Goal: Information Seeking & Learning: Learn about a topic

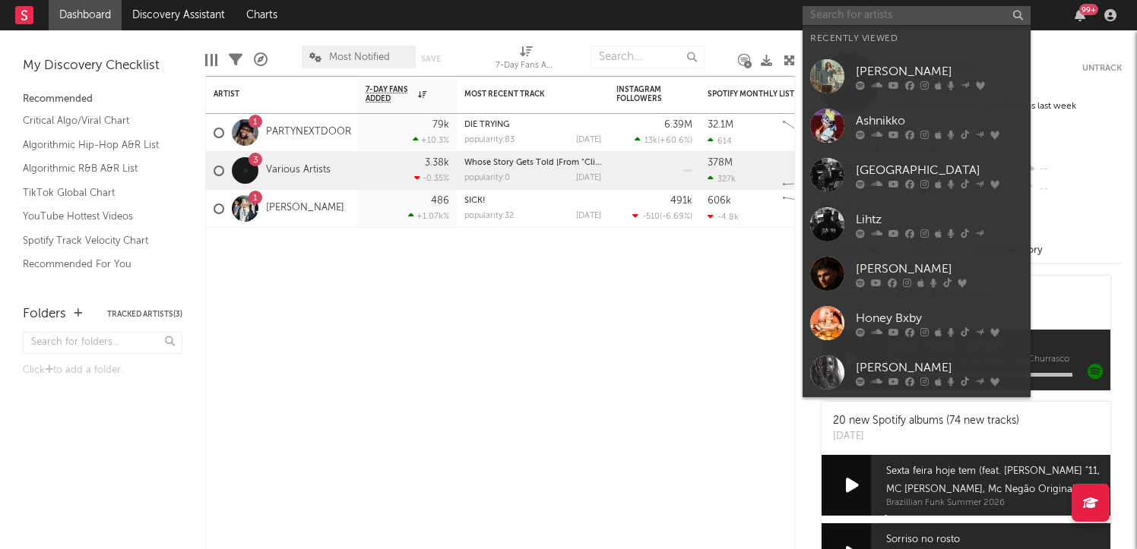
drag, startPoint x: 839, startPoint y: 17, endPoint x: 839, endPoint y: 5, distance: 11.4
click at [839, 17] on input "text" at bounding box center [916, 15] width 228 height 19
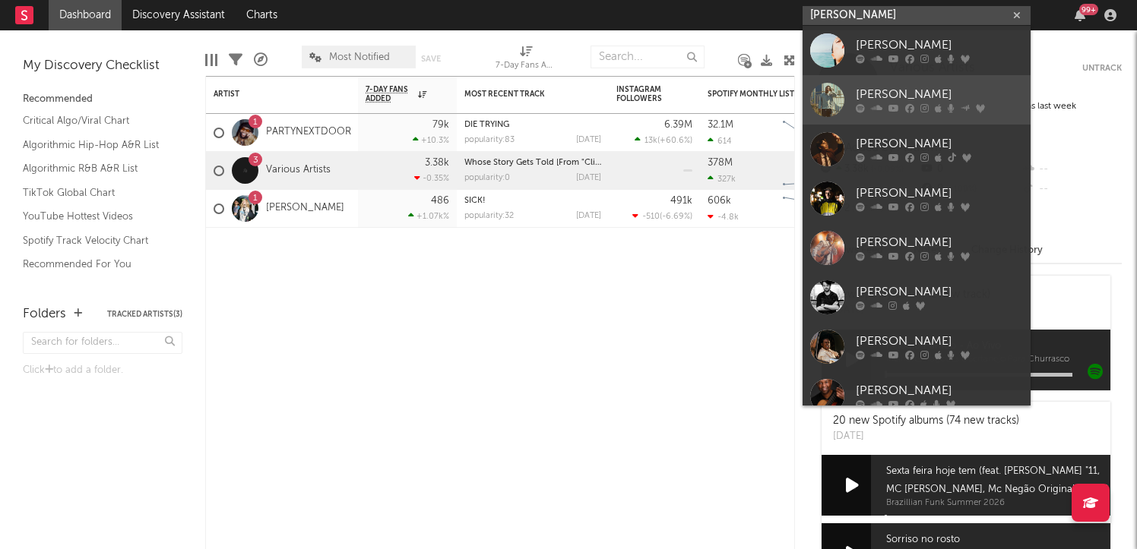
type input "[PERSON_NAME]"
click at [878, 92] on div "[PERSON_NAME]" at bounding box center [939, 95] width 167 height 18
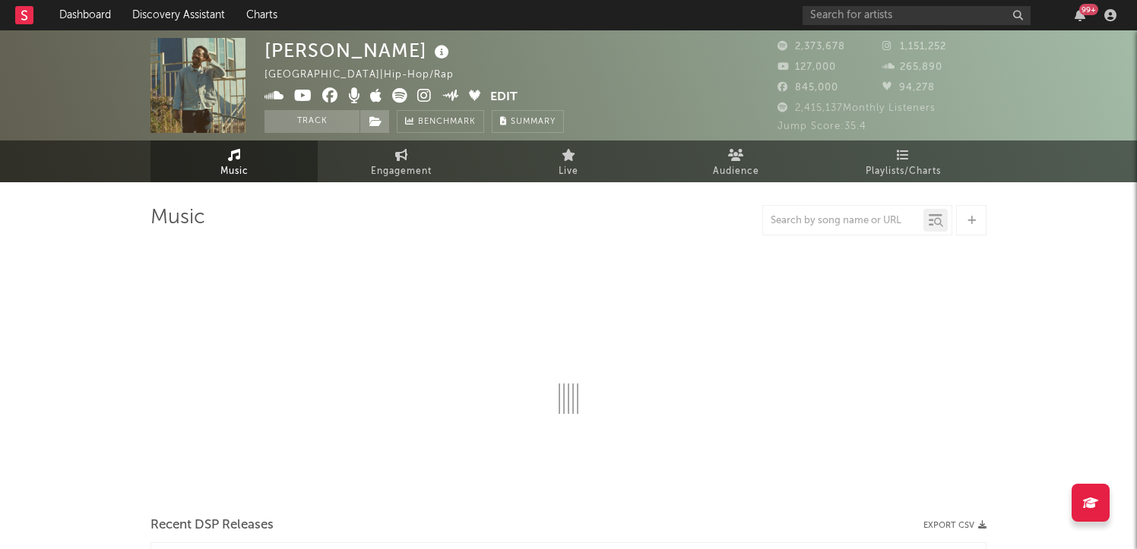
select select "6m"
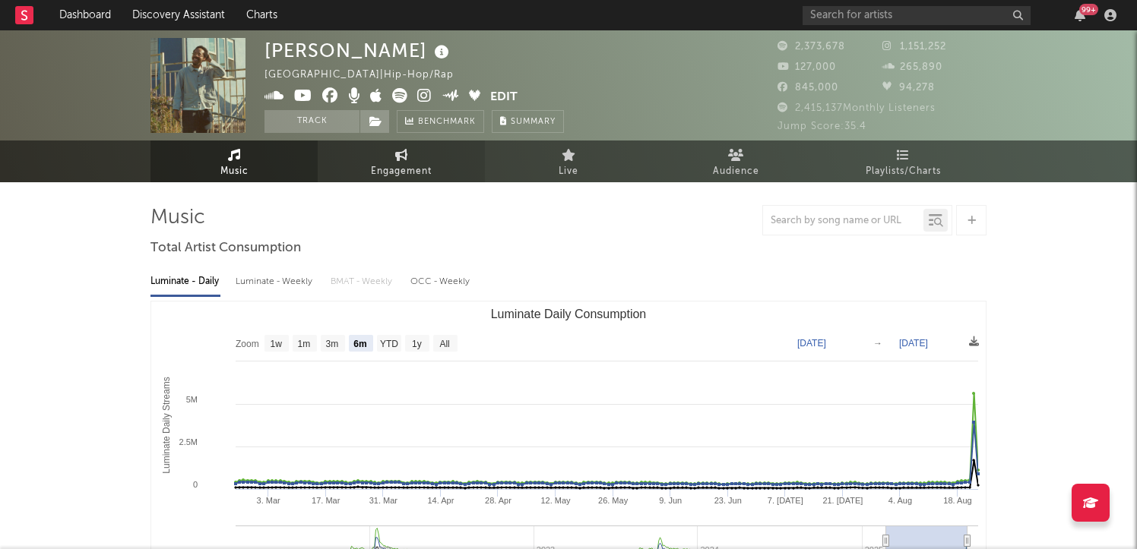
click at [410, 154] on link "Engagement" at bounding box center [401, 162] width 167 height 42
select select "1w"
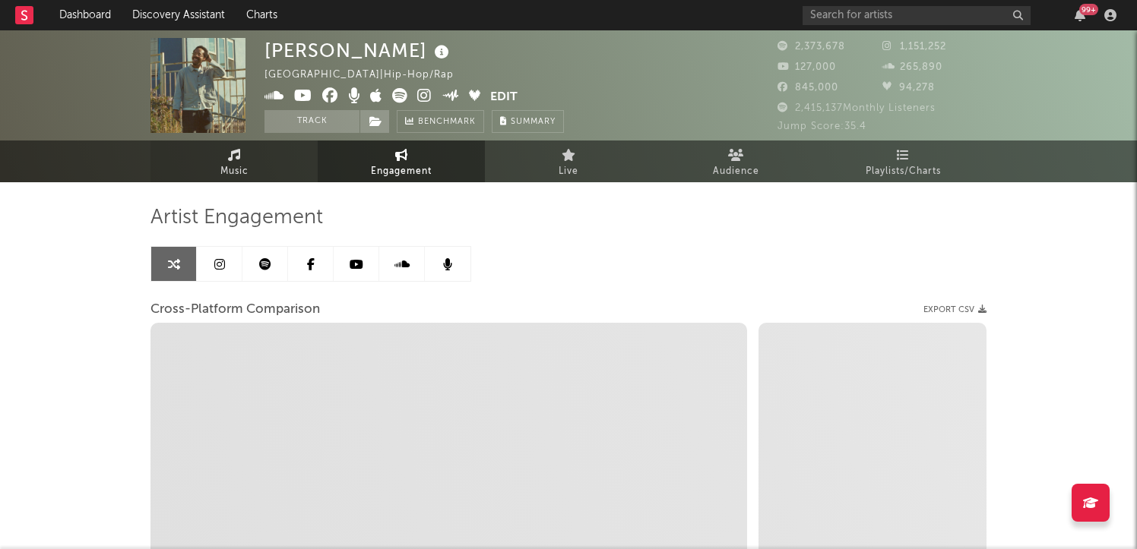
click at [265, 160] on link "Music" at bounding box center [233, 162] width 167 height 42
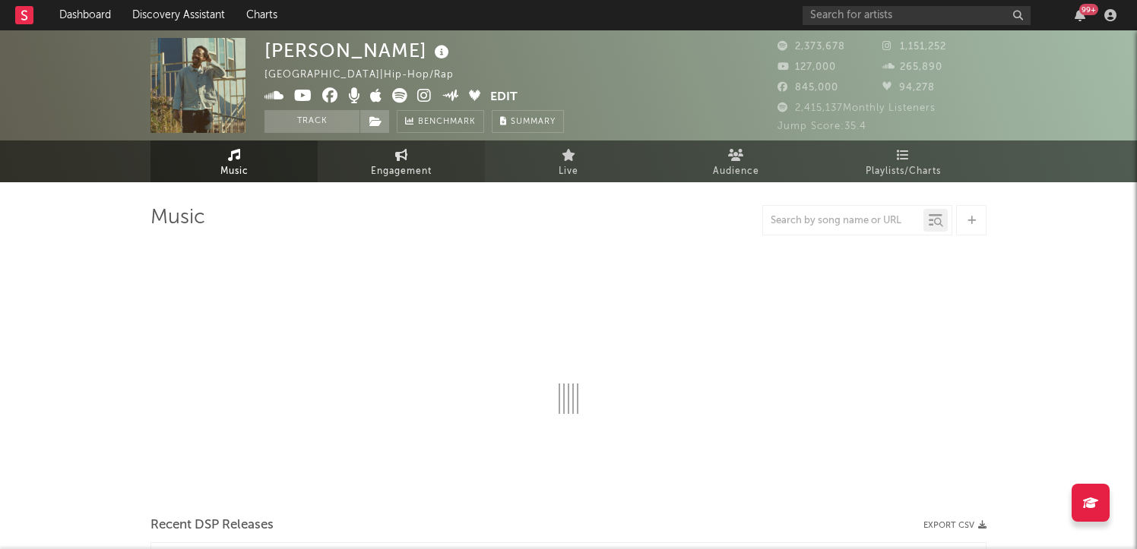
select select "6m"
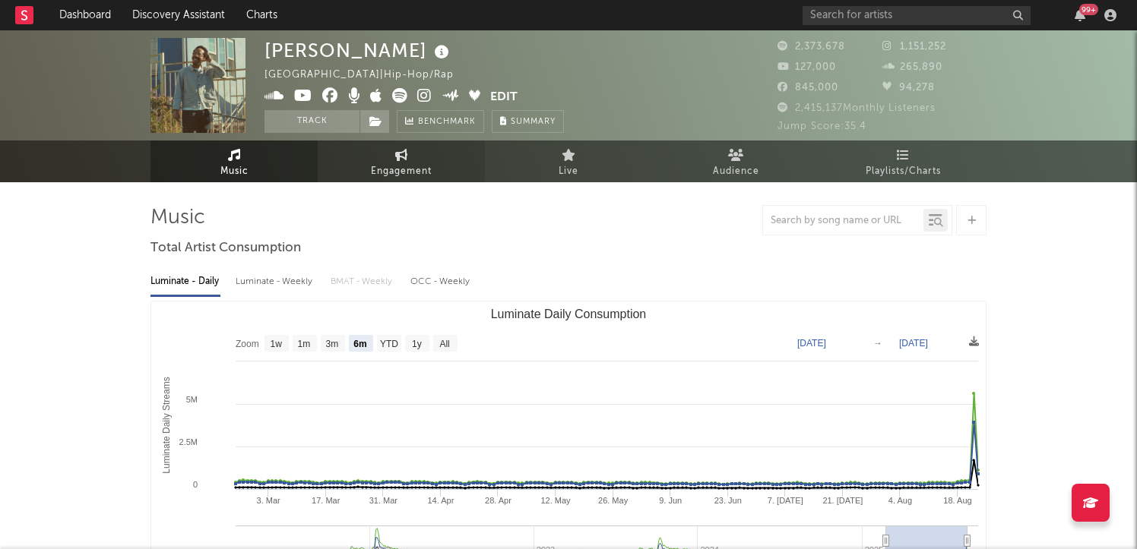
click at [373, 152] on link "Engagement" at bounding box center [401, 162] width 167 height 42
select select "1w"
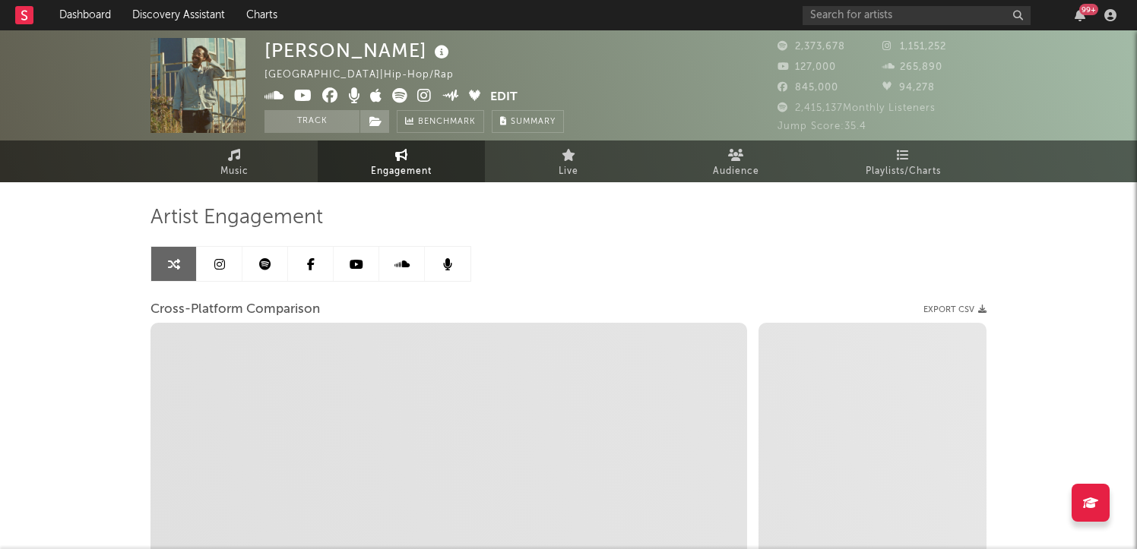
select select "1m"
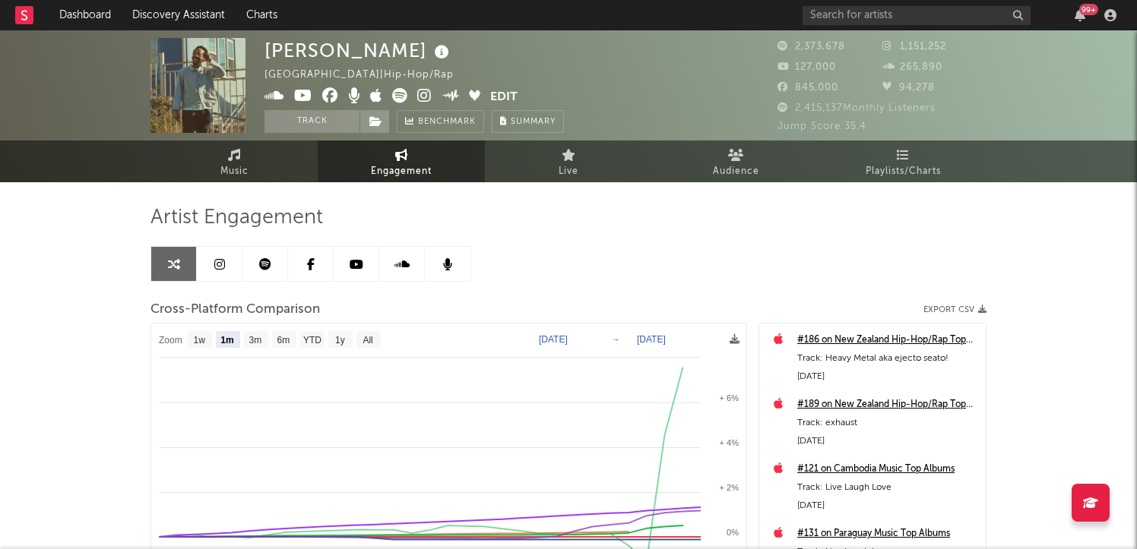
select select "1m"
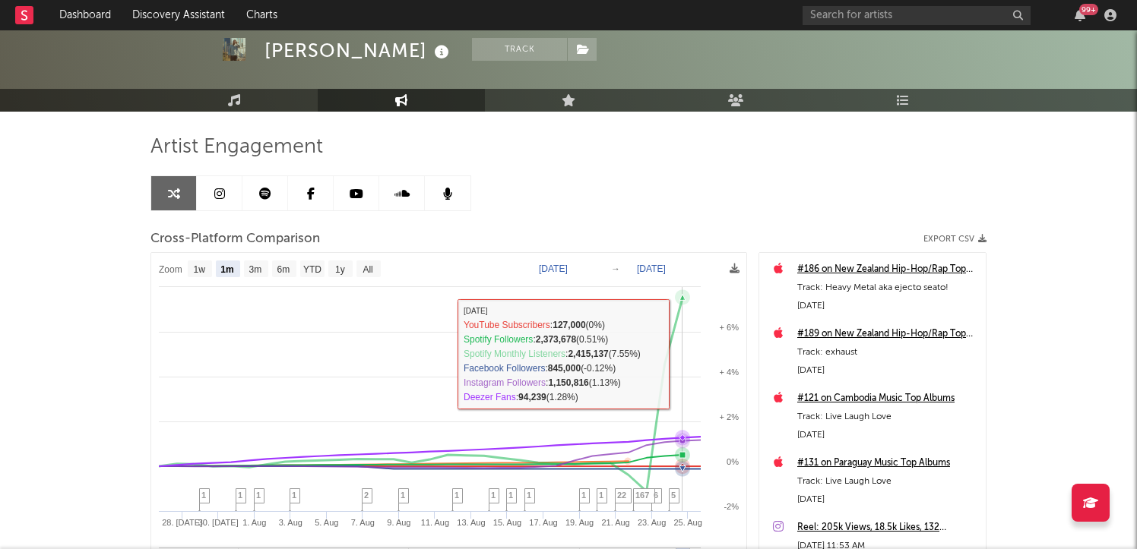
scroll to position [86, 0]
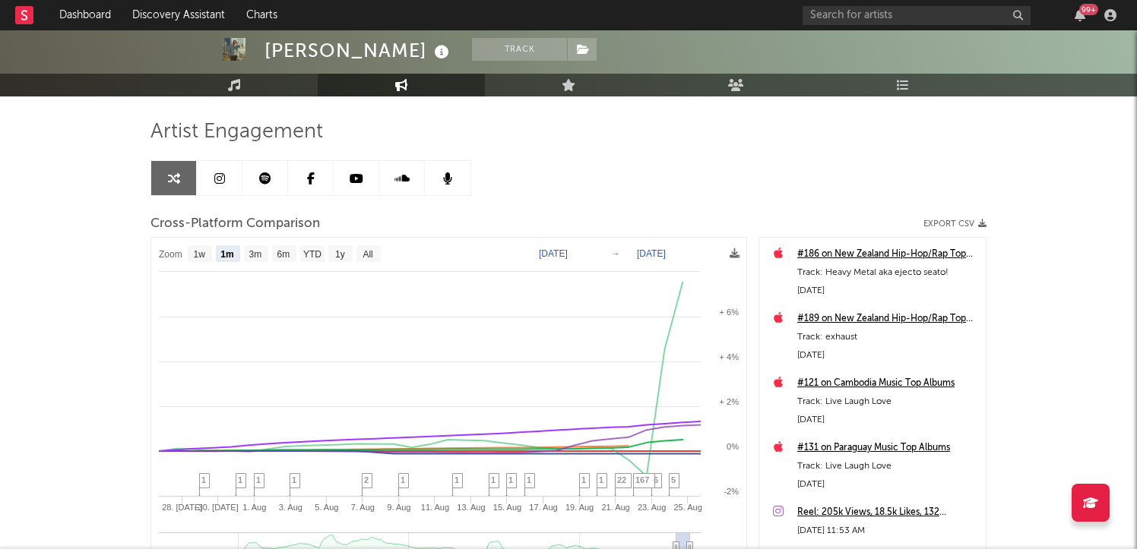
click at [225, 182] on link at bounding box center [220, 178] width 46 height 34
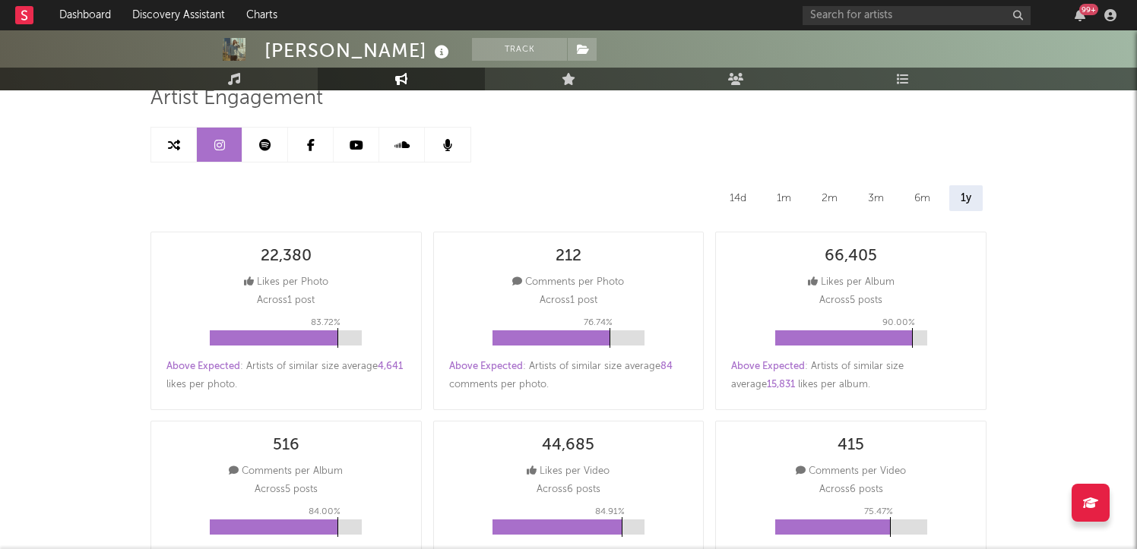
select select "6m"
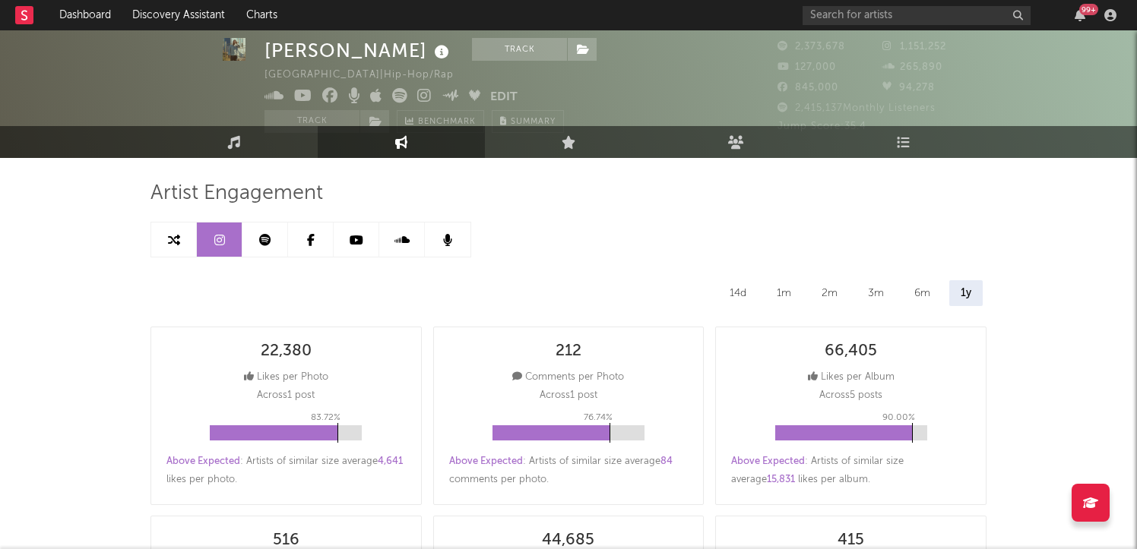
scroll to position [24, 0]
click at [285, 147] on link "Music" at bounding box center [233, 143] width 167 height 32
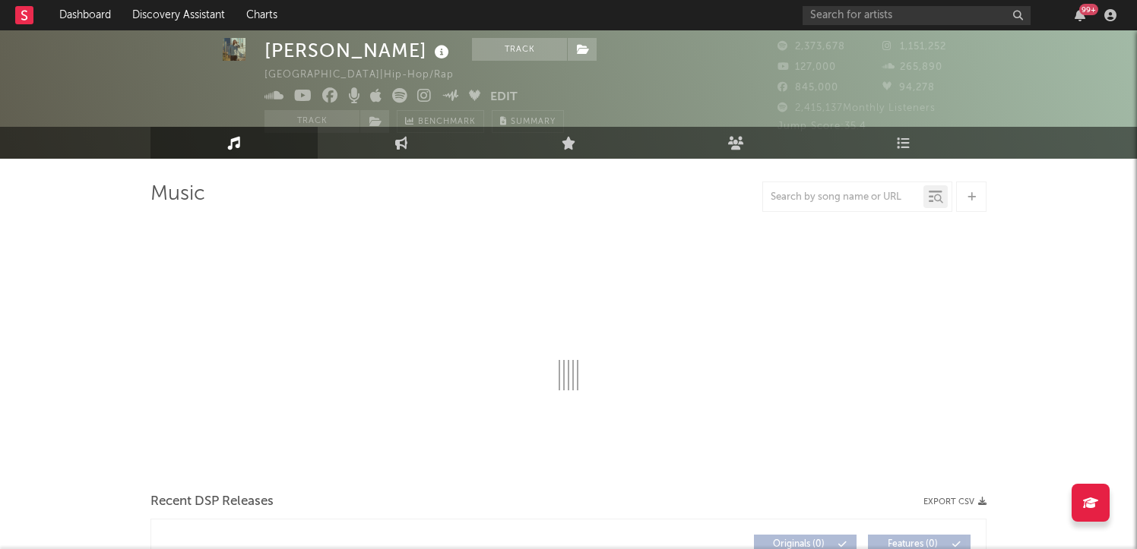
select select "6m"
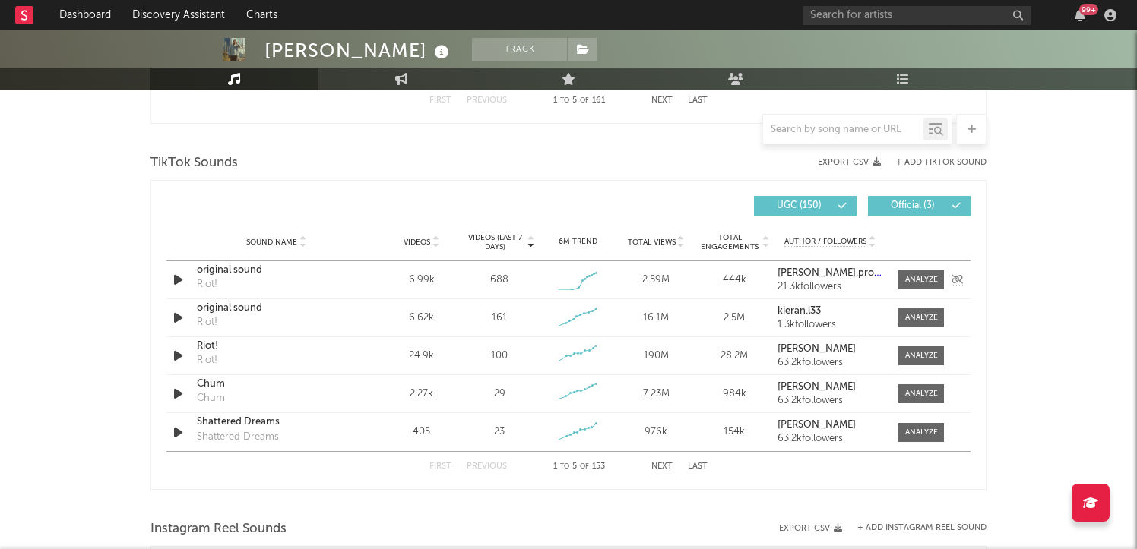
scroll to position [980, 0]
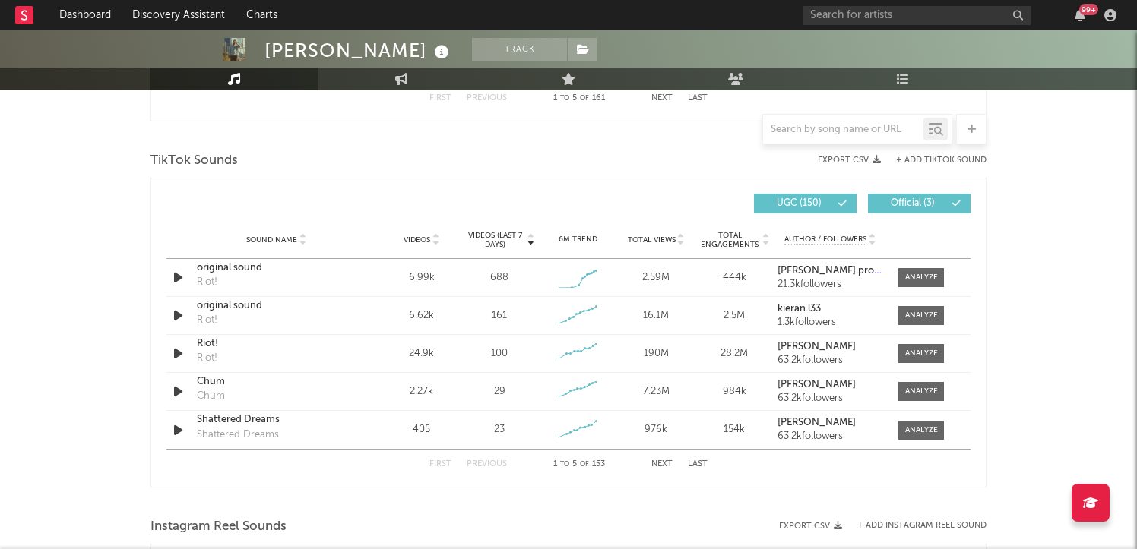
click at [652, 457] on div "First Previous 1 to 5 of 153 Next Last" at bounding box center [568, 465] width 278 height 30
click at [656, 461] on button "Next" at bounding box center [661, 465] width 21 height 8
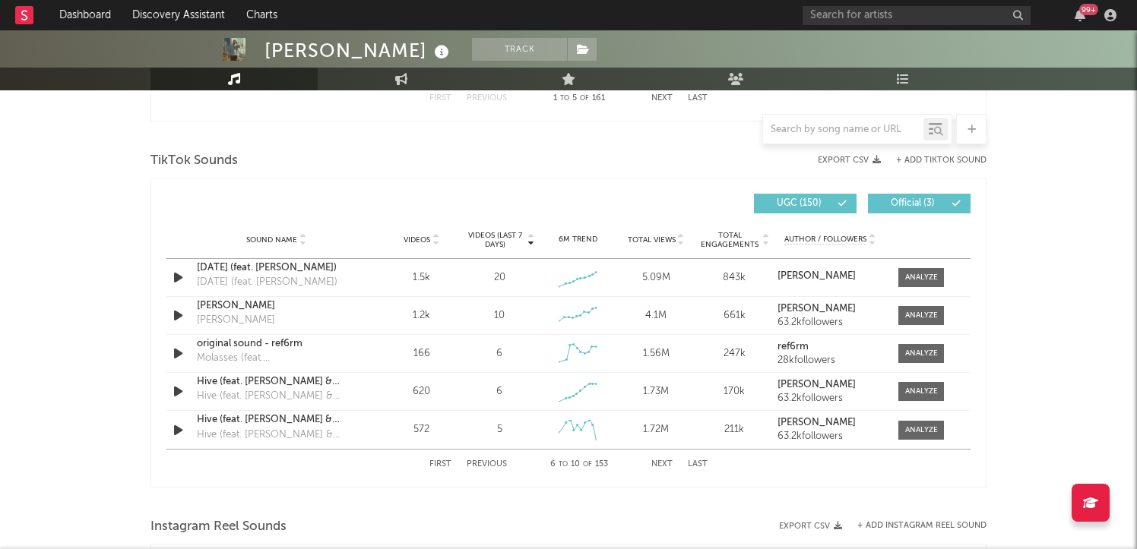
click at [664, 459] on div "First Previous 6 to 10 of 153 Next Last" at bounding box center [568, 465] width 278 height 30
click at [664, 470] on div "First Previous 6 to 10 of 153 Next Last" at bounding box center [568, 465] width 278 height 30
click at [660, 464] on button "Next" at bounding box center [661, 465] width 21 height 8
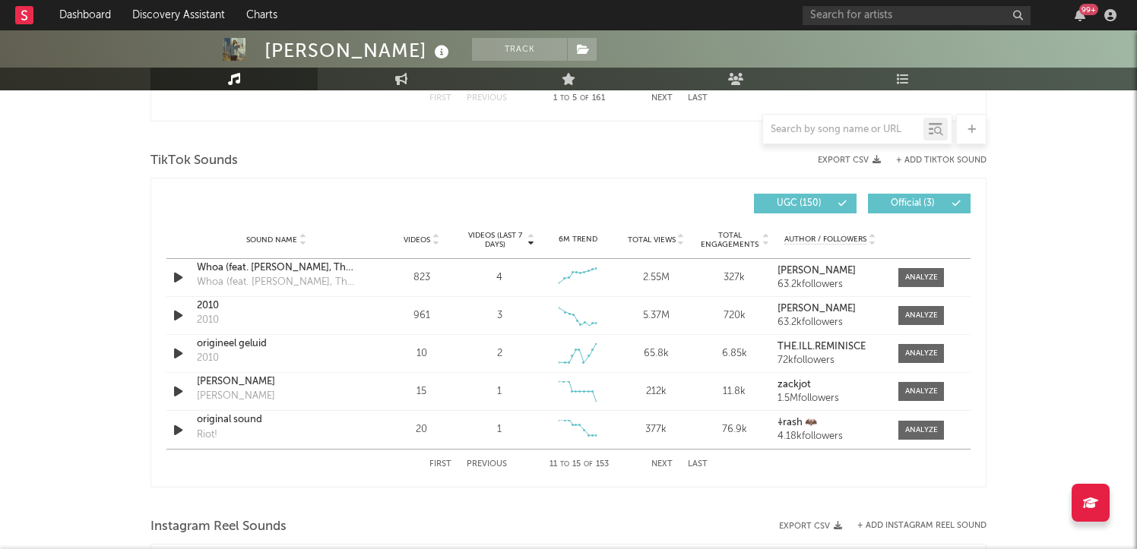
click at [659, 464] on button "Next" at bounding box center [661, 465] width 21 height 8
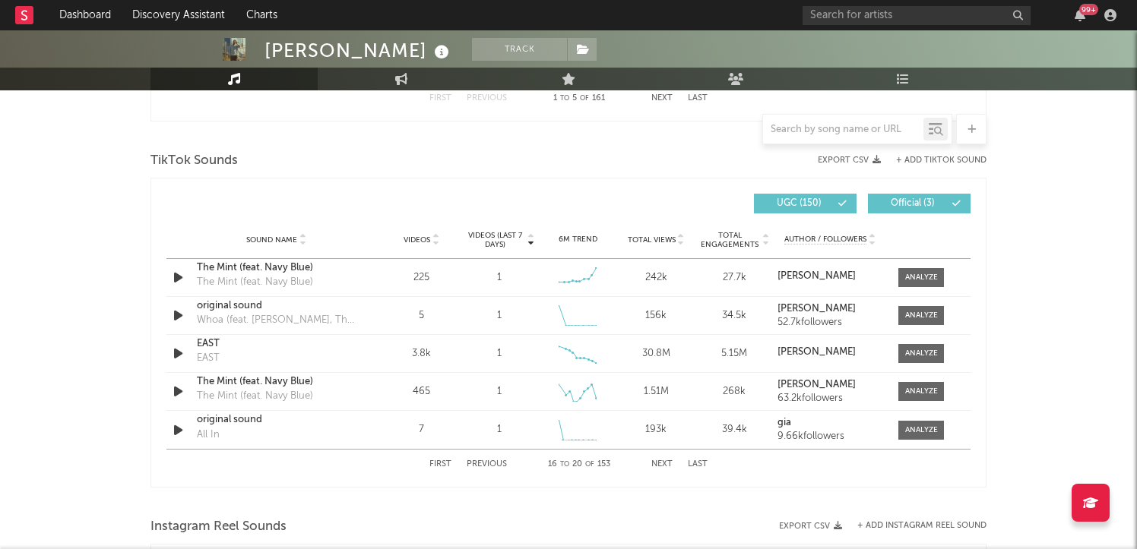
click at [658, 461] on button "Next" at bounding box center [661, 465] width 21 height 8
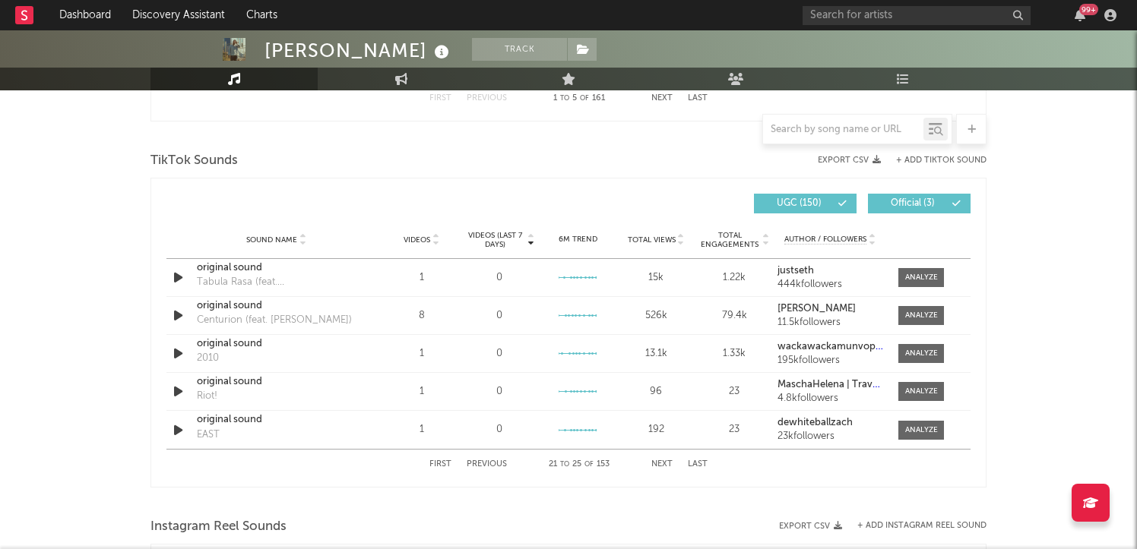
click at [660, 462] on button "Next" at bounding box center [661, 465] width 21 height 8
click at [437, 464] on button "First" at bounding box center [440, 465] width 22 height 8
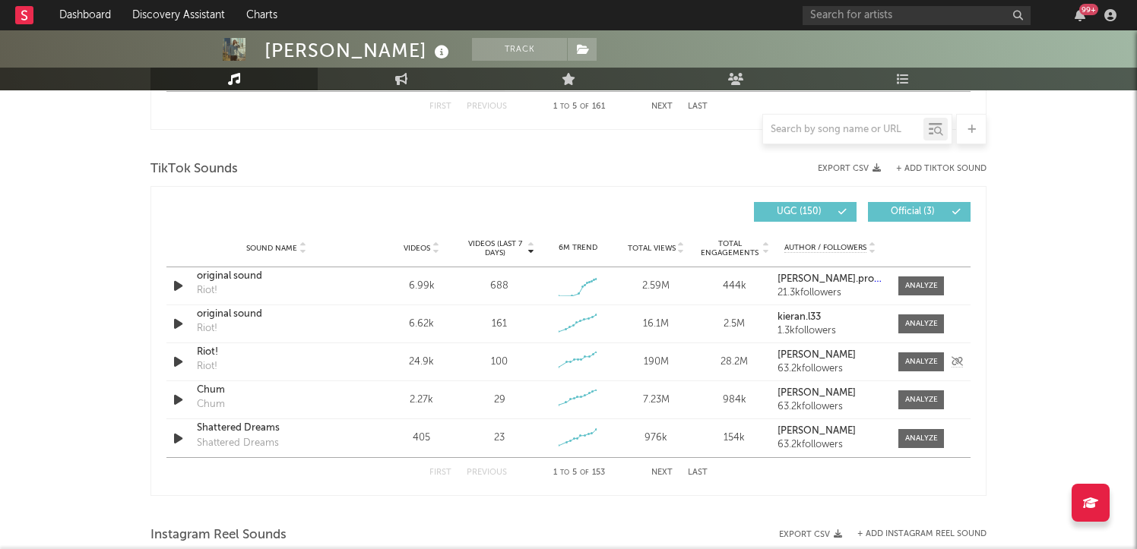
scroll to position [970, 0]
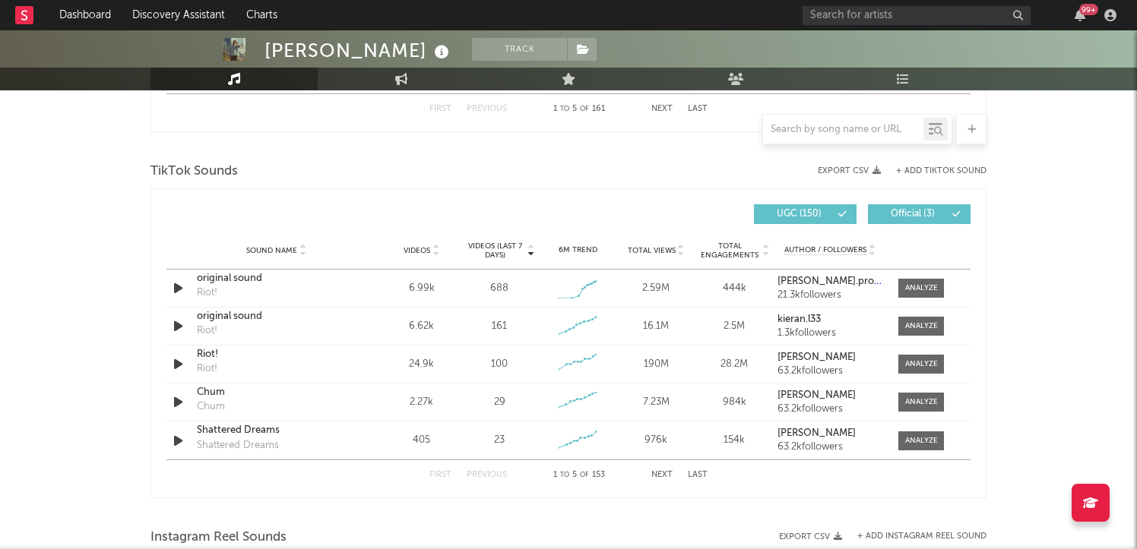
click at [693, 473] on button "Last" at bounding box center [698, 475] width 20 height 8
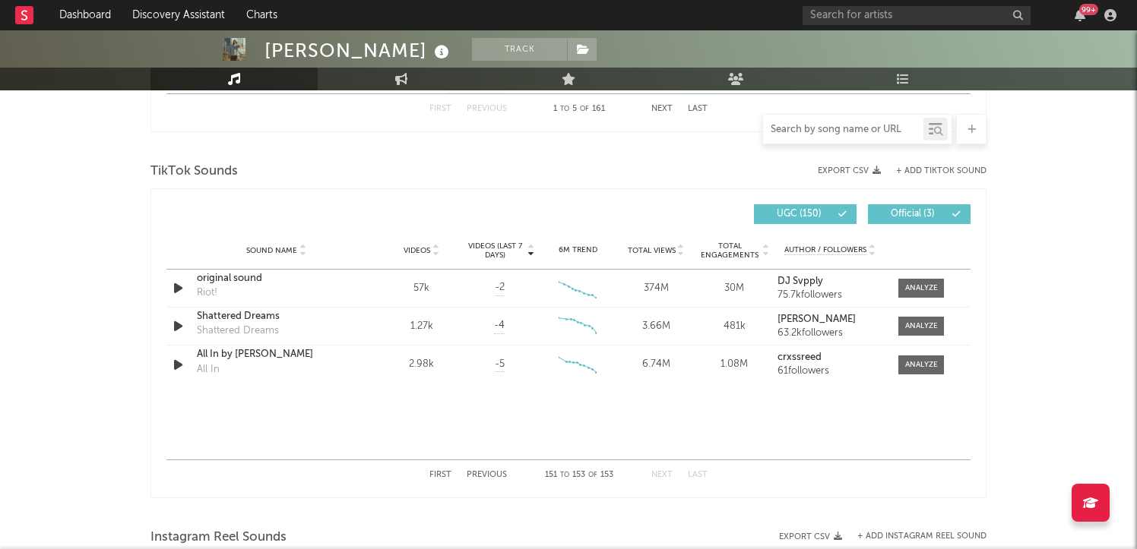
click at [826, 128] on input "text" at bounding box center [843, 130] width 160 height 12
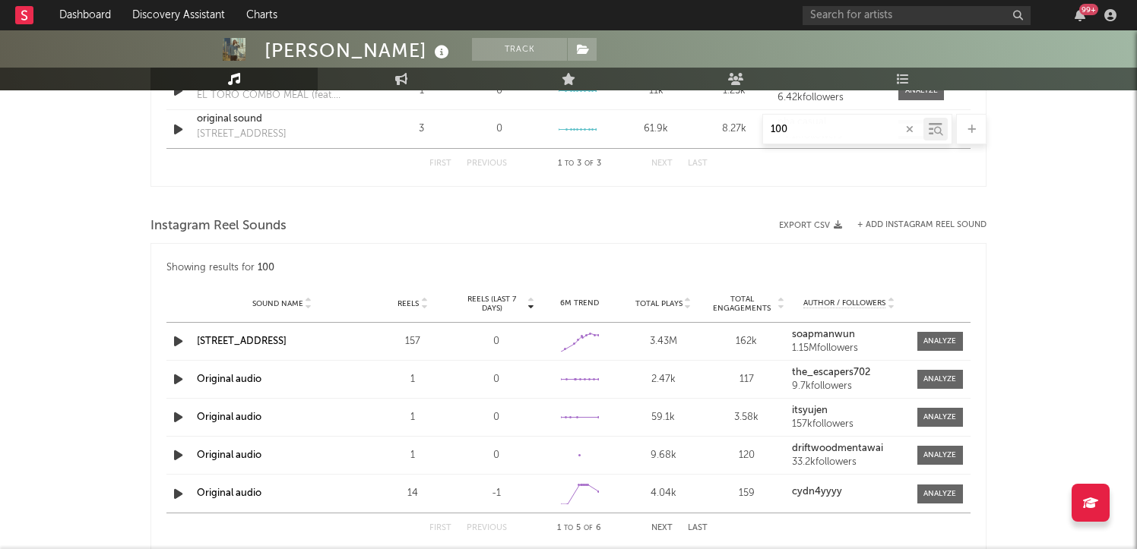
scroll to position [966, 0]
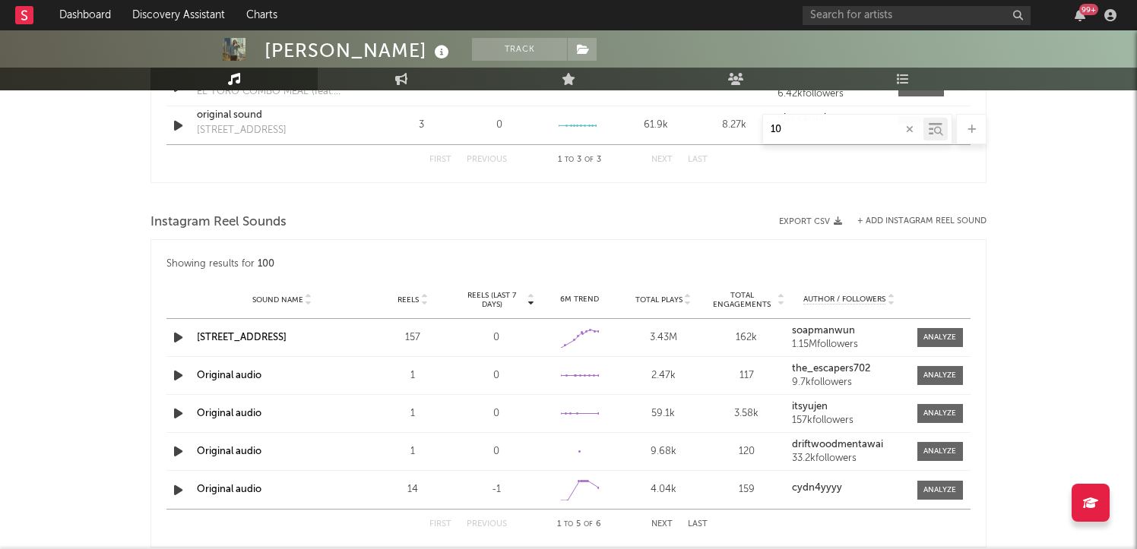
type input "1"
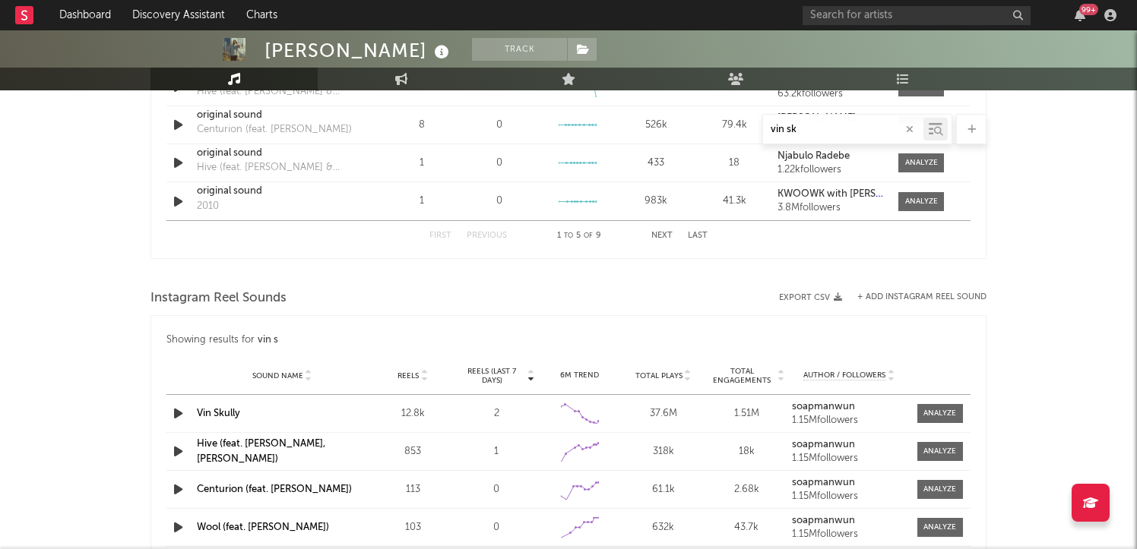
scroll to position [1027, 0]
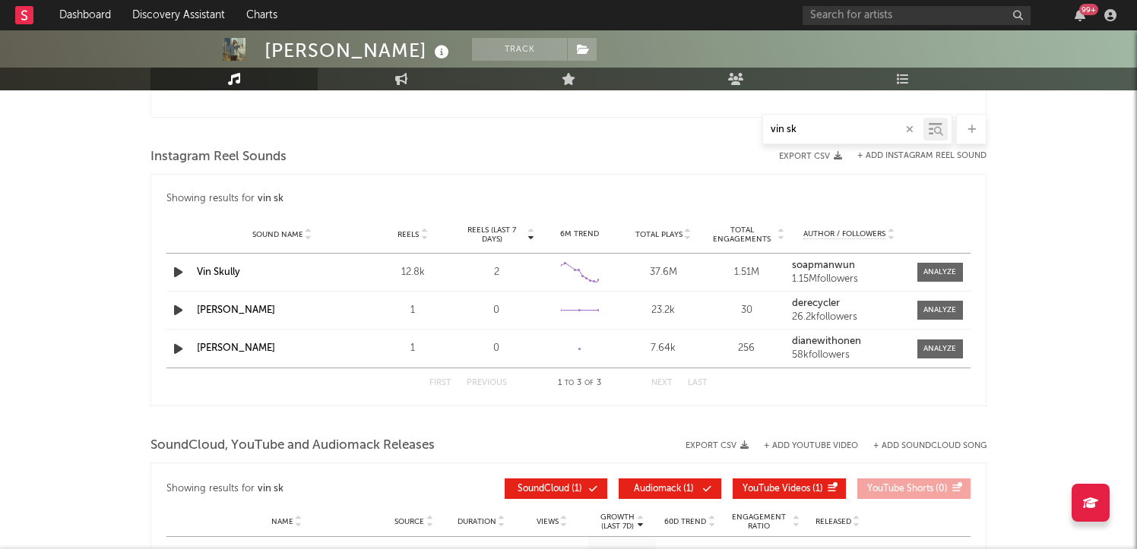
click at [828, 124] on input "vin sk" at bounding box center [843, 130] width 160 height 12
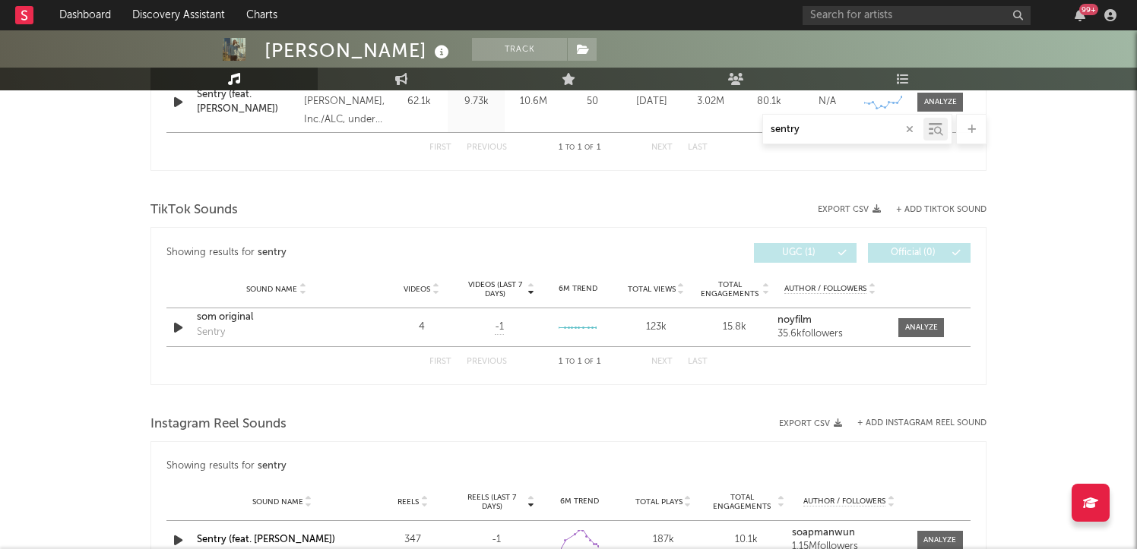
scroll to position [687, 0]
type input "s"
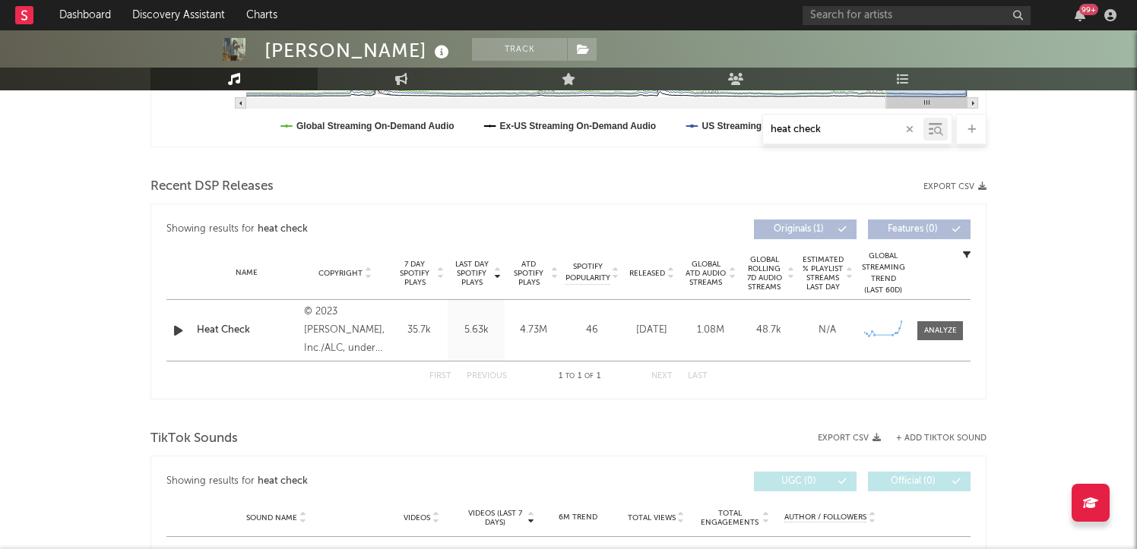
scroll to position [435, 0]
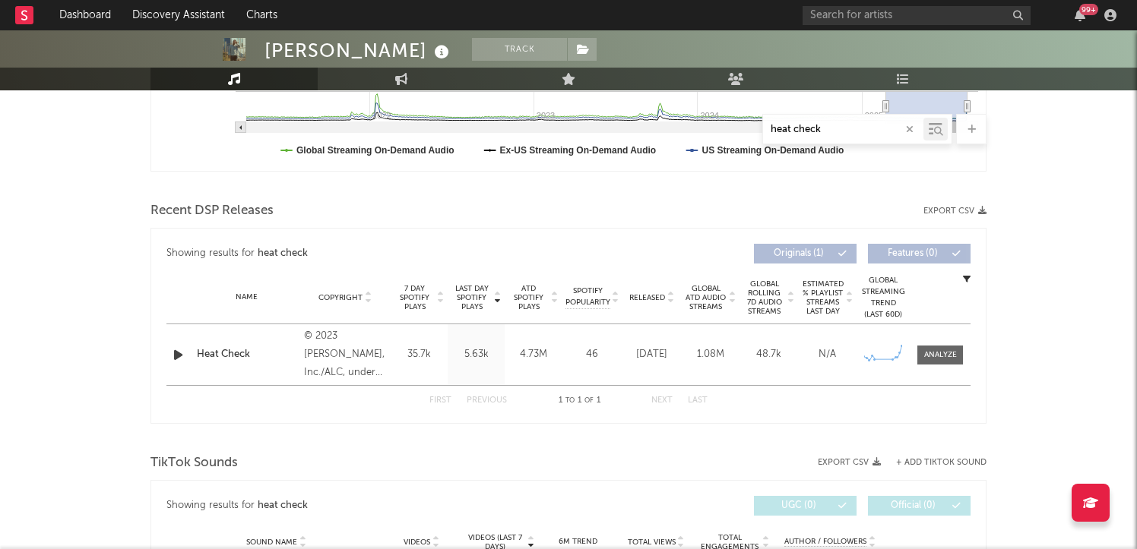
click at [848, 129] on input "heat check" at bounding box center [843, 130] width 160 height 12
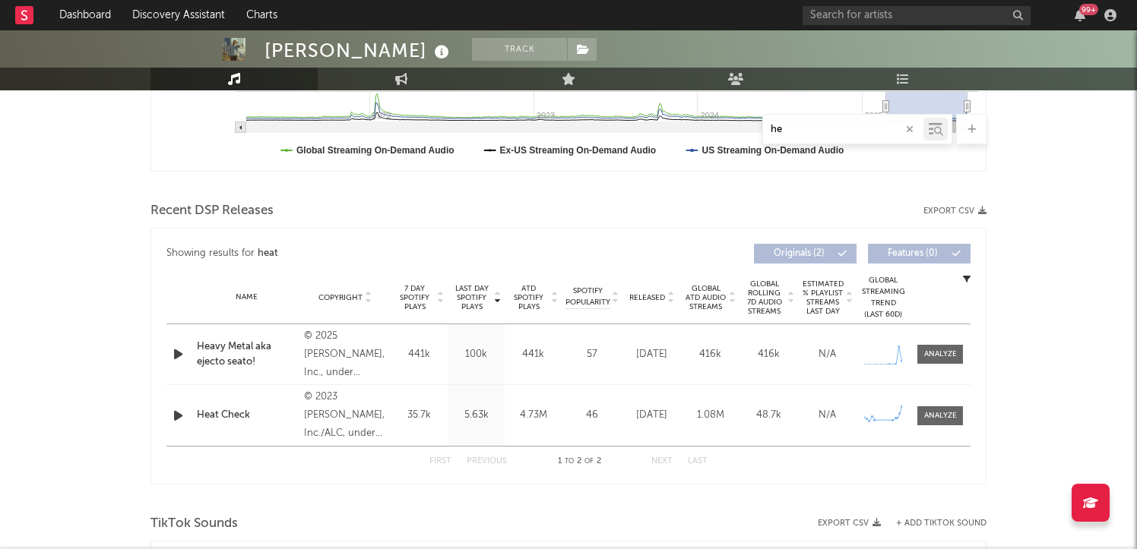
type input "h"
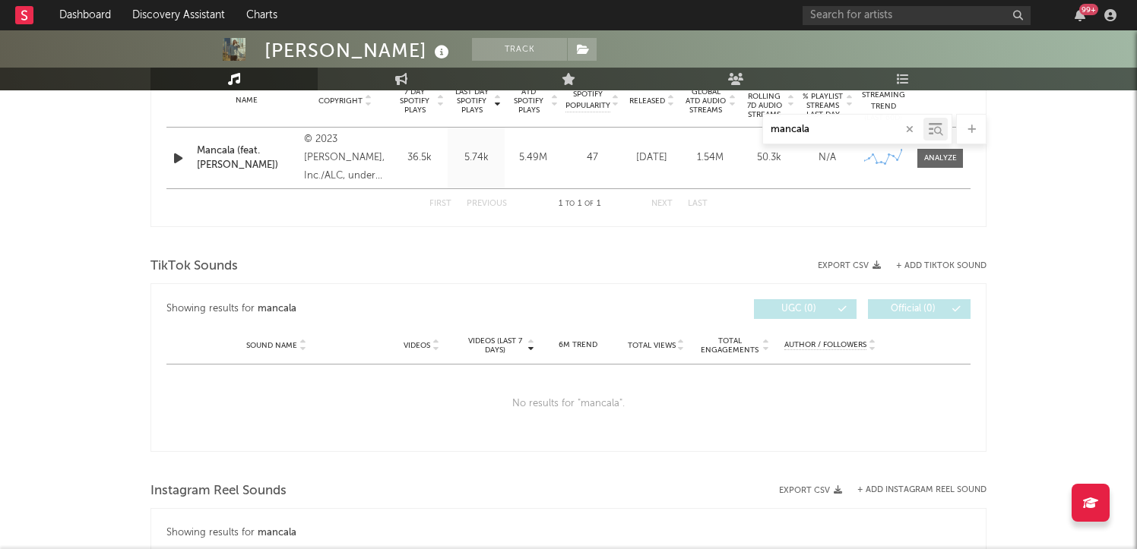
scroll to position [599, 0]
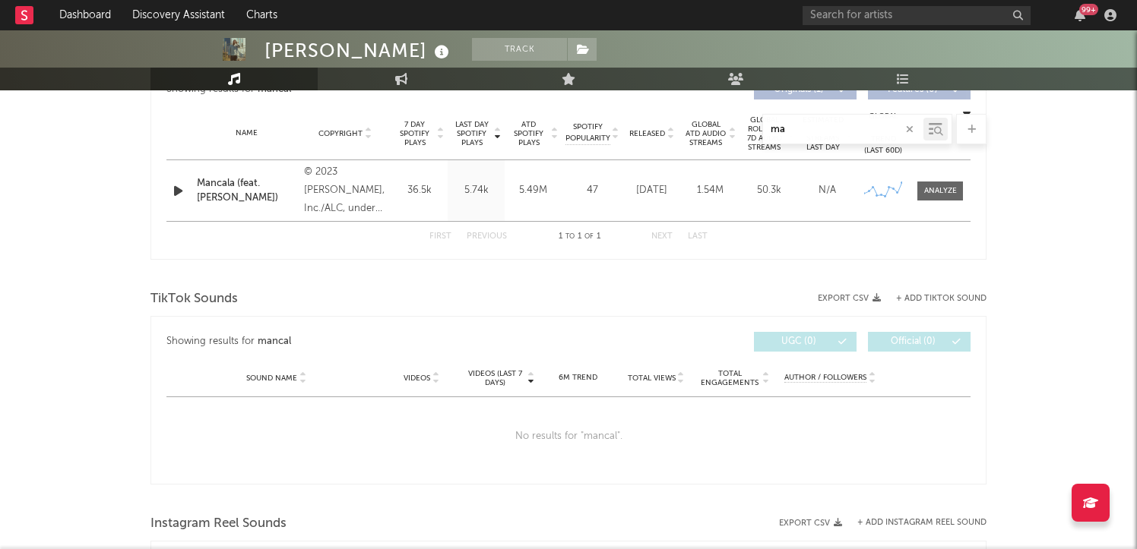
type input "m"
type input "2"
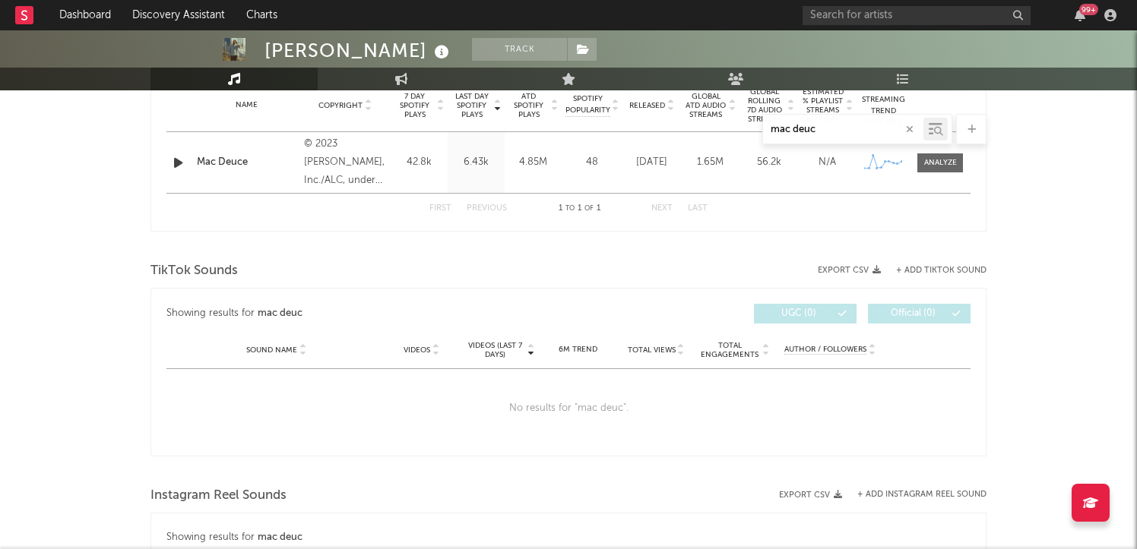
scroll to position [630, 0]
type input "m"
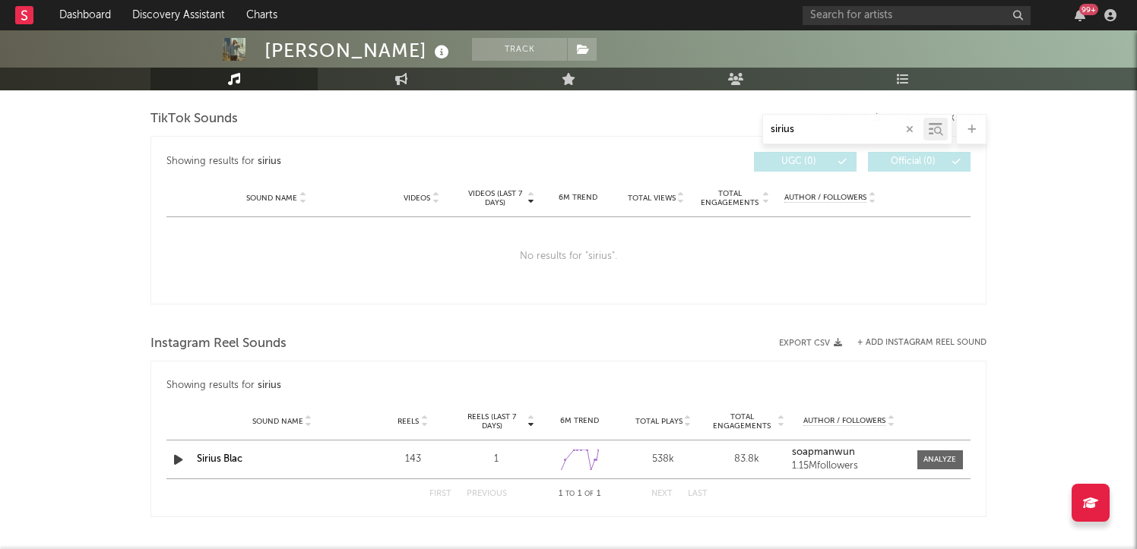
scroll to position [732, 0]
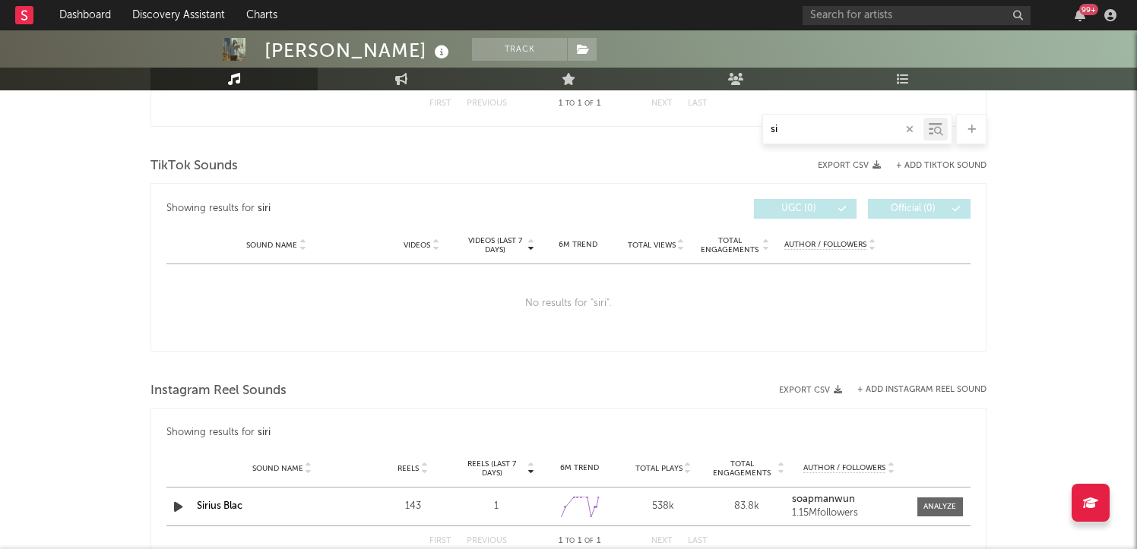
type input "s"
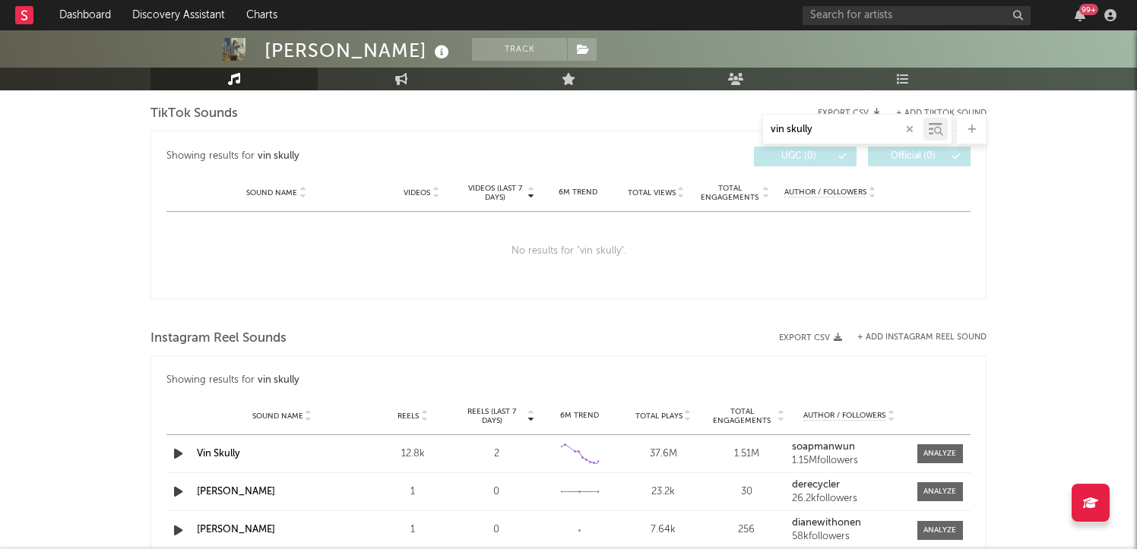
scroll to position [815, 0]
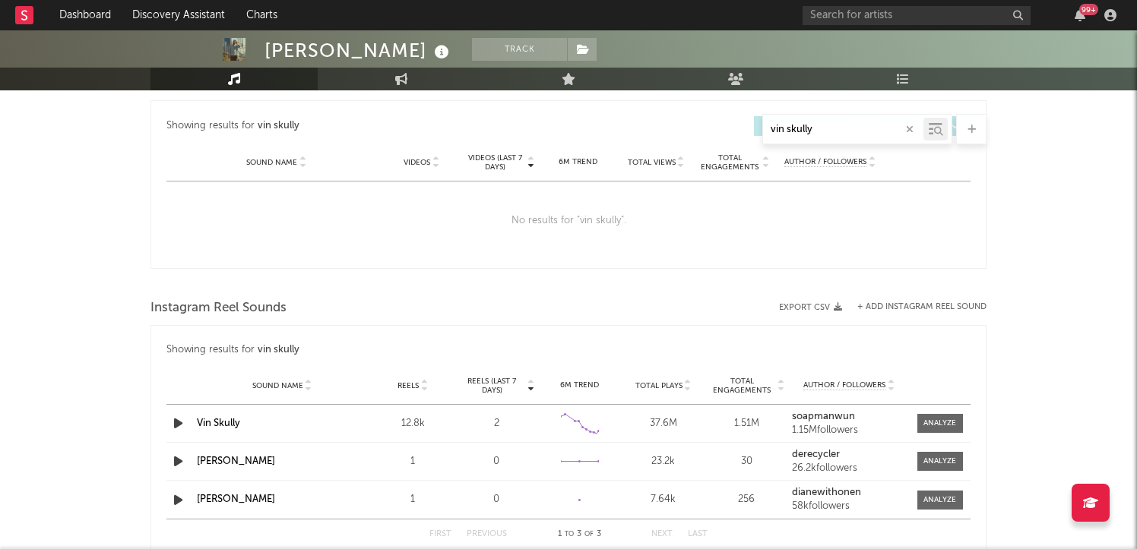
type input "vin skully"
click at [324, 423] on div "Vin Skully" at bounding box center [282, 423] width 170 height 15
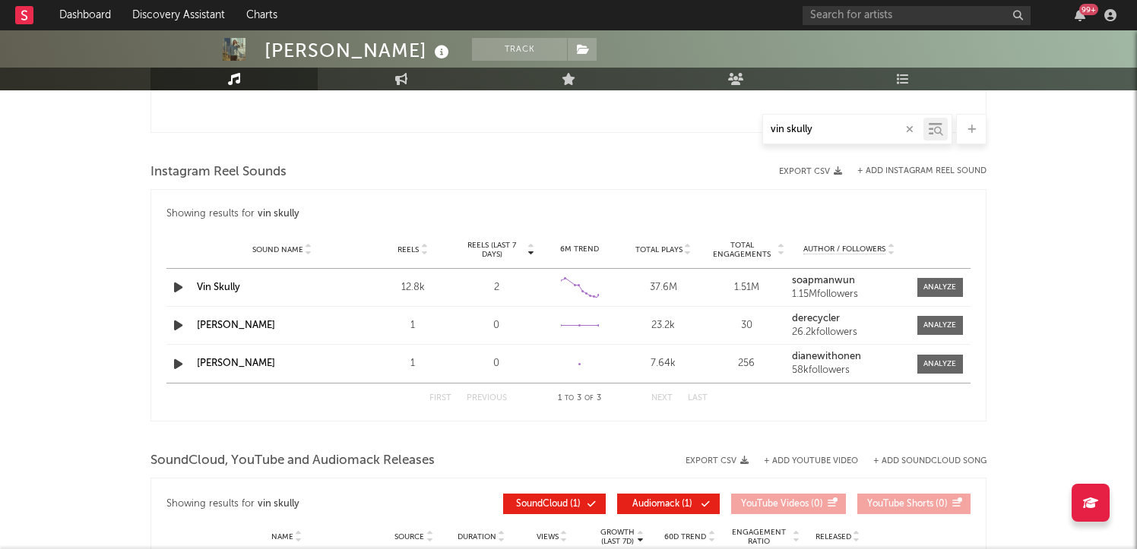
scroll to position [986, 0]
